Goal: Transaction & Acquisition: Subscribe to service/newsletter

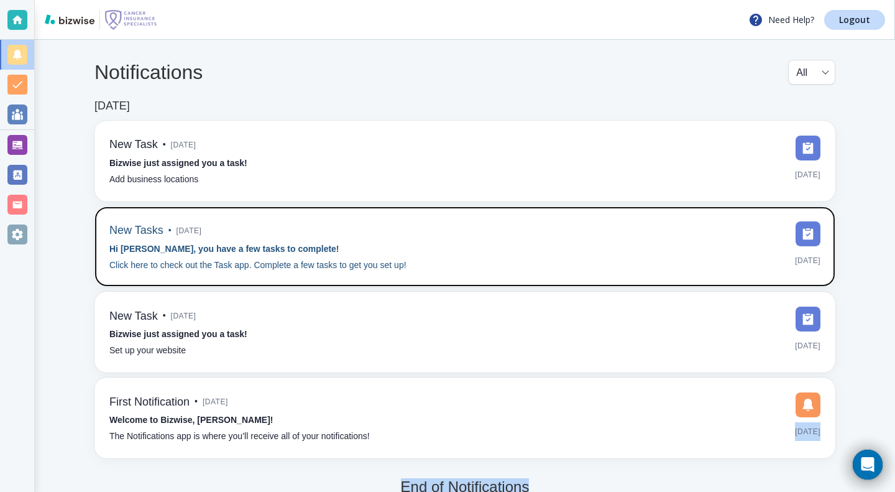
click at [167, 247] on strong "Hi [PERSON_NAME], you have a few tasks to complete!" at bounding box center [224, 249] width 230 height 10
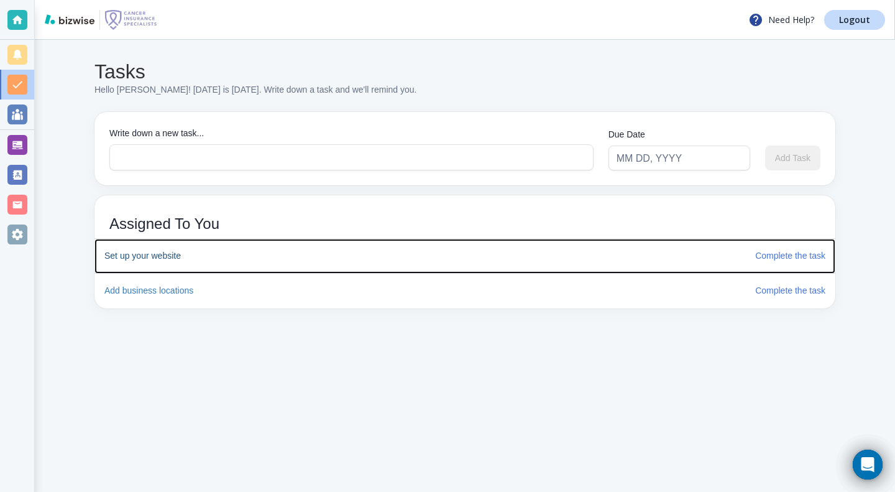
click at [769, 258] on h6 "Complete the task" at bounding box center [790, 256] width 70 height 14
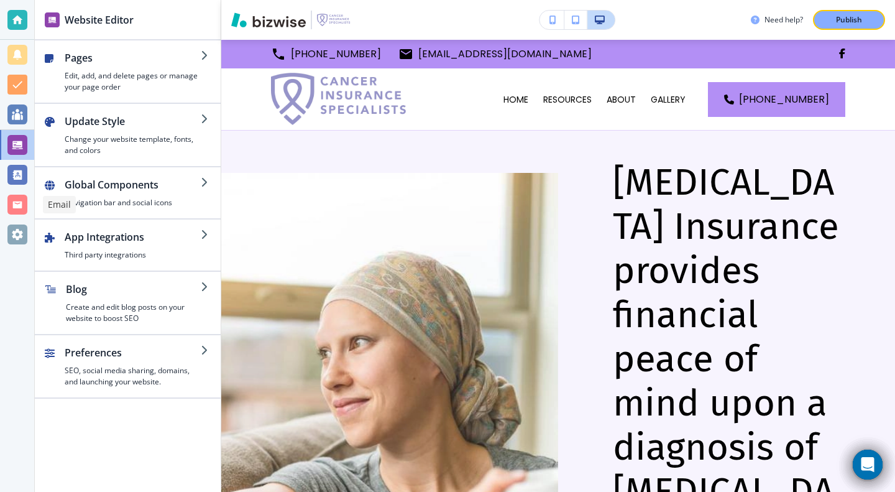
click at [16, 203] on div at bounding box center [17, 205] width 20 height 20
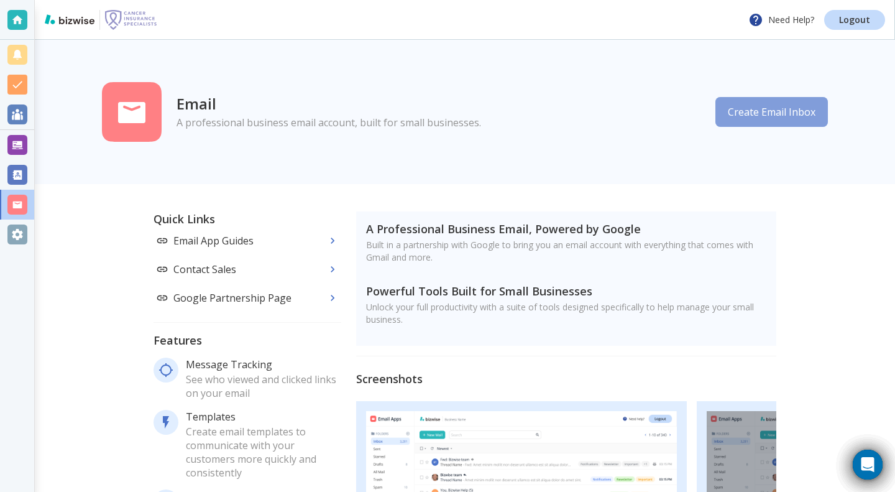
click at [774, 118] on button "Create Email Inbox" at bounding box center [771, 112] width 112 height 30
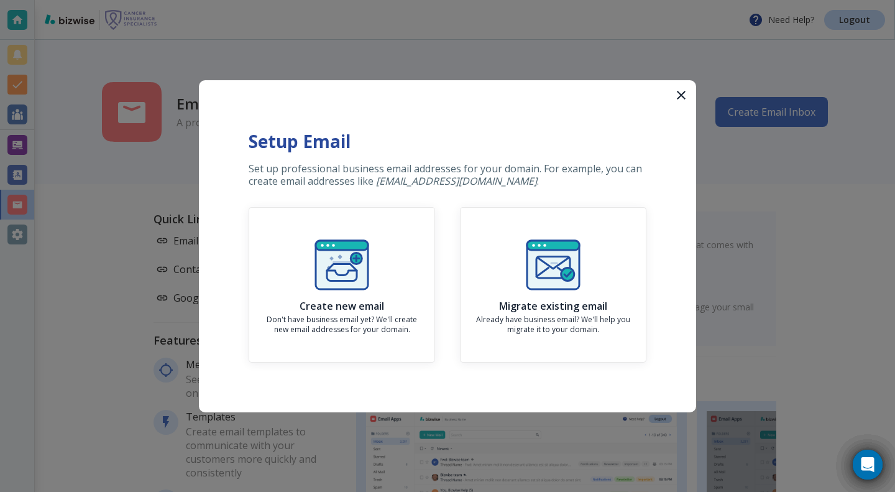
click at [329, 260] on img "button" at bounding box center [342, 265] width 60 height 60
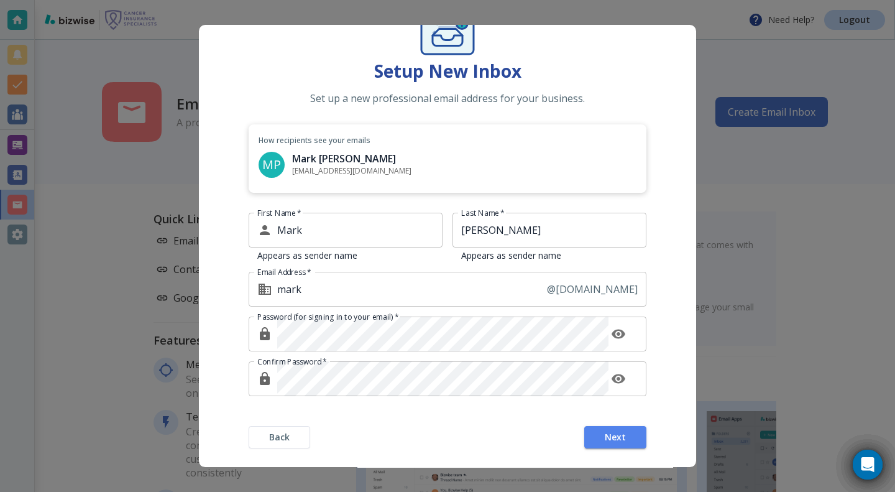
scroll to position [80, 0]
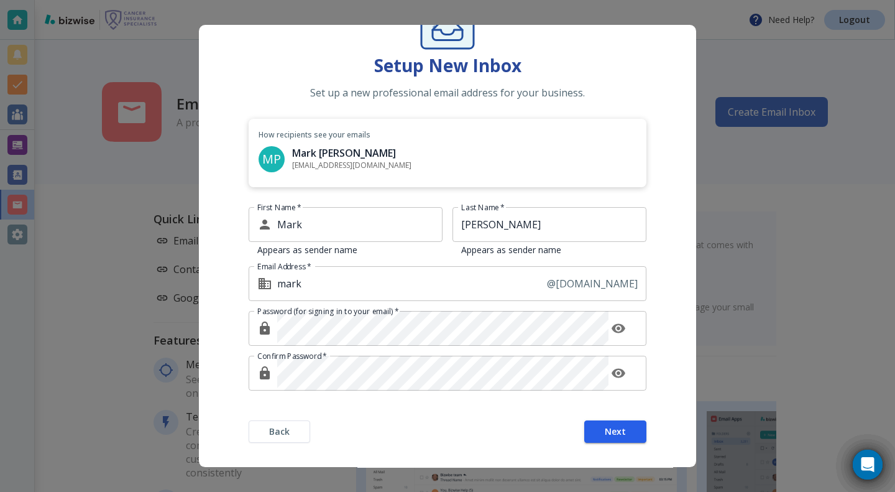
click at [608, 432] on span "Next" at bounding box center [615, 431] width 21 height 9
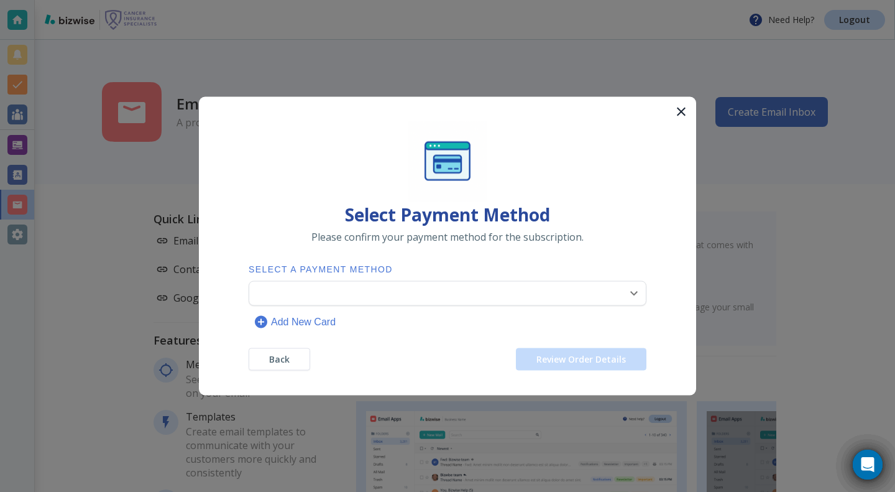
click at [625, 0] on body "Need Help? Logout Email A professional business email account, built for small …" at bounding box center [447, 0] width 895 height 0
click at [360, 323] on p "(Primary)" at bounding box center [370, 323] width 41 height 15
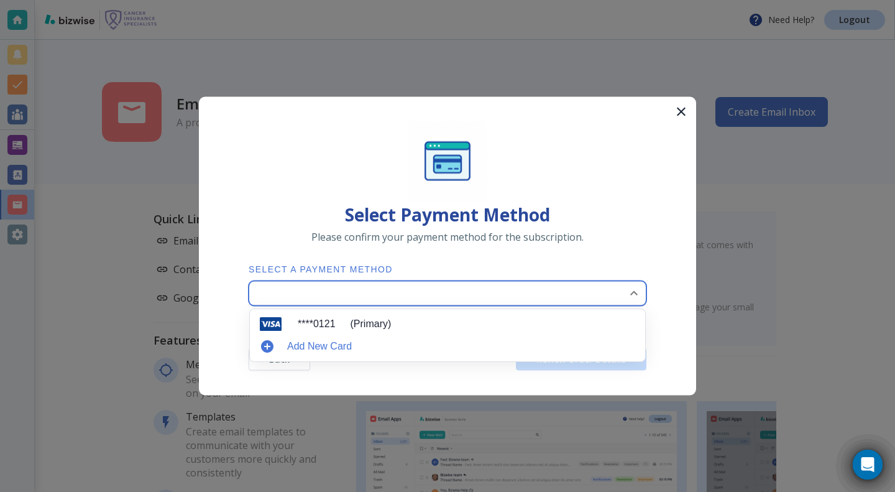
type input "0"
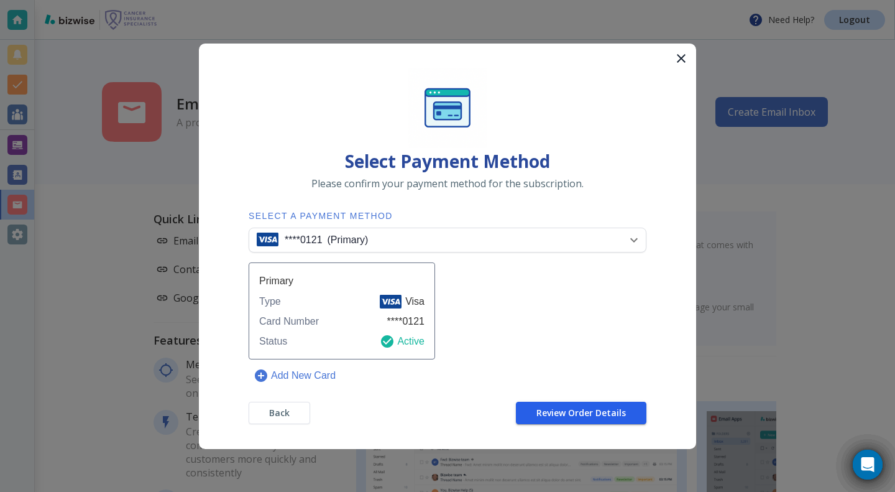
click at [585, 408] on span "Review Order Details" at bounding box center [580, 412] width 89 height 9
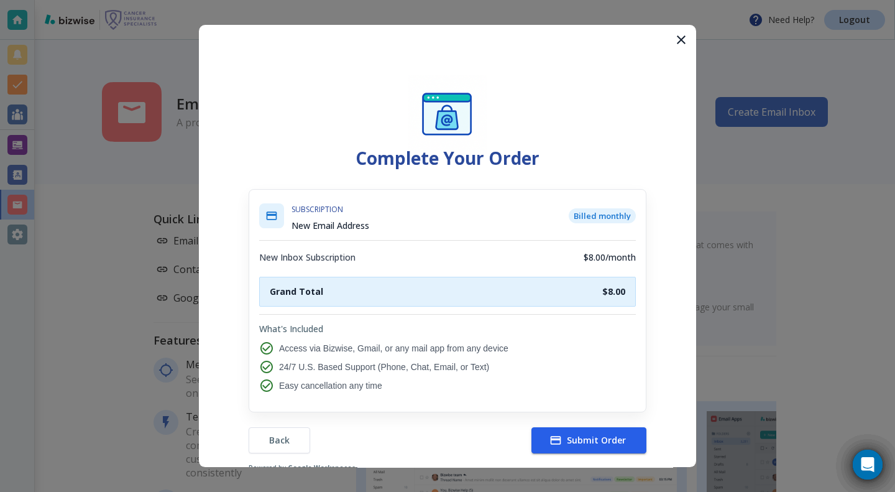
click at [570, 439] on span "Submit Order" at bounding box center [589, 440] width 74 height 12
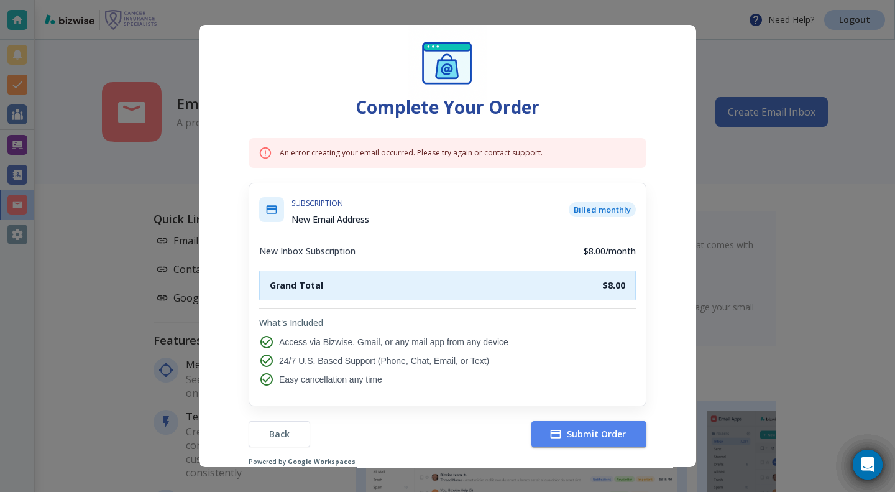
scroll to position [62, 0]
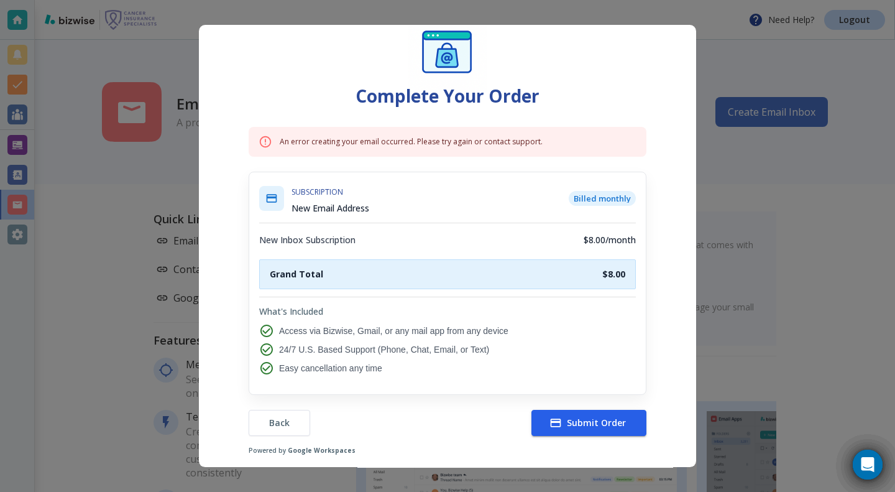
click at [602, 426] on span "Submit Order" at bounding box center [589, 422] width 74 height 12
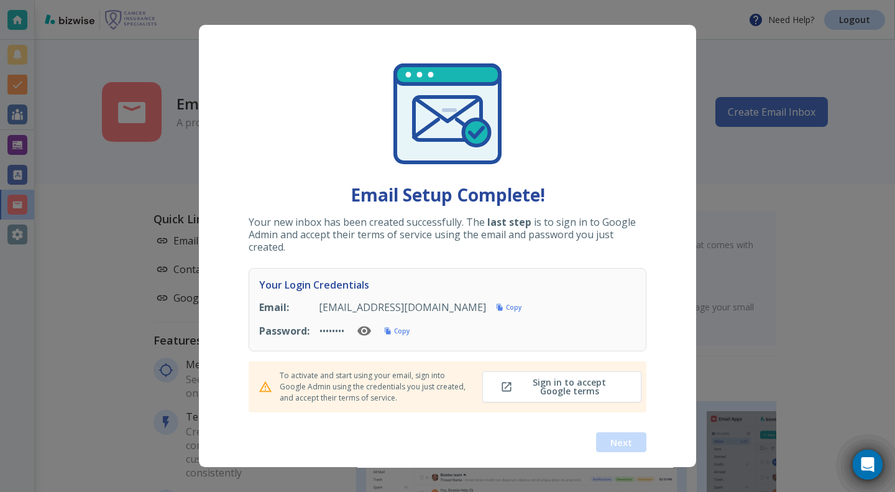
scroll to position [30, 0]
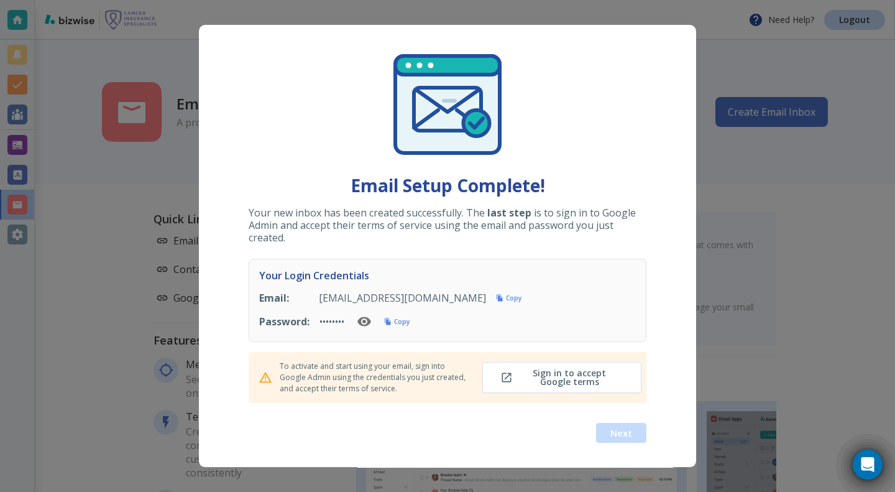
click at [408, 321] on h6 "Copy" at bounding box center [402, 321] width 16 height 9
click at [557, 382] on span "Sign in to accept Google terms" at bounding box center [562, 377] width 118 height 17
click at [610, 436] on span "Next" at bounding box center [621, 432] width 22 height 9
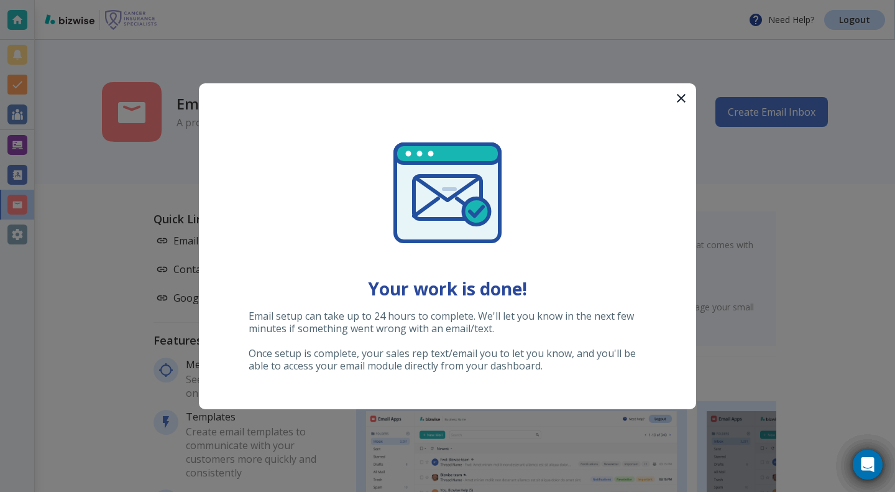
click at [669, 100] on button "button" at bounding box center [681, 98] width 30 height 30
